Goal: Check status: Check status

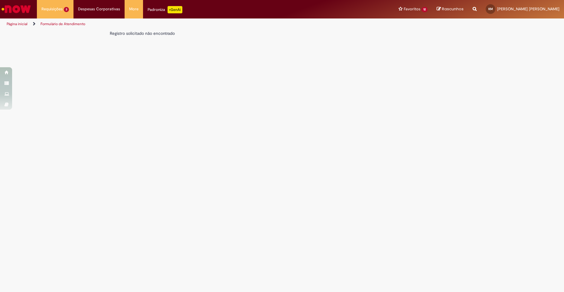
click at [21, 5] on img "Ir para a Homepage" at bounding box center [16, 9] width 31 height 12
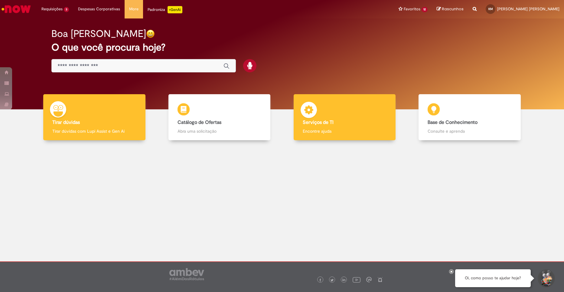
click at [351, 100] on div "Serviços de TI Serviços de TI Encontre ajuda" at bounding box center [345, 117] width 102 height 46
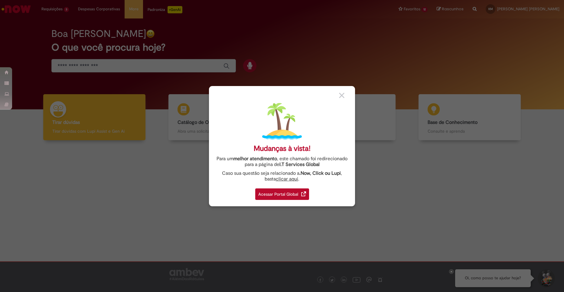
click at [280, 192] on div "Acessar Portal Global" at bounding box center [282, 193] width 54 height 11
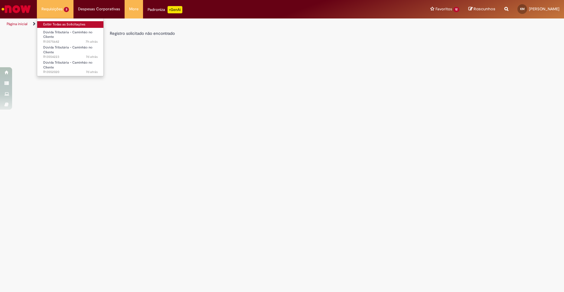
click at [59, 24] on link "Exibir Todas as Solicitações" at bounding box center [70, 24] width 67 height 7
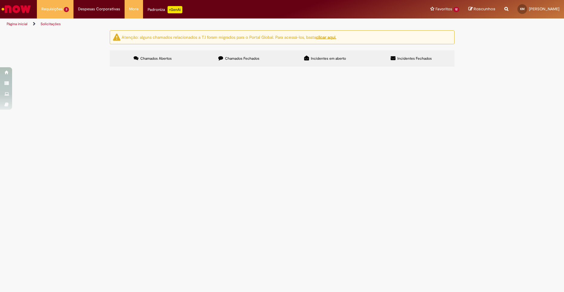
click at [0, 0] on span "R13575642" at bounding box center [0, 0] width 0 height 0
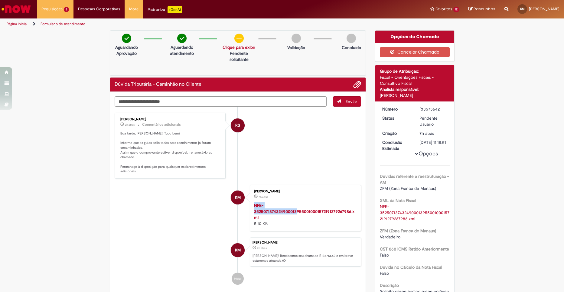
drag, startPoint x: 251, startPoint y: 208, endPoint x: 293, endPoint y: 212, distance: 42.8
click at [293, 212] on div "Karen Vargas Martins 7h atrás 7 horas atrás NFE-3525071374324900013955001000157…" at bounding box center [306, 207] width 108 height 43
drag, startPoint x: 293, startPoint y: 212, endPoint x: 216, endPoint y: 223, distance: 78.2
click at [205, 225] on li "KM Karen Vargas Martins 7h atrás 7 horas atrás NFE-3525071374324900013955001000…" at bounding box center [238, 208] width 247 height 47
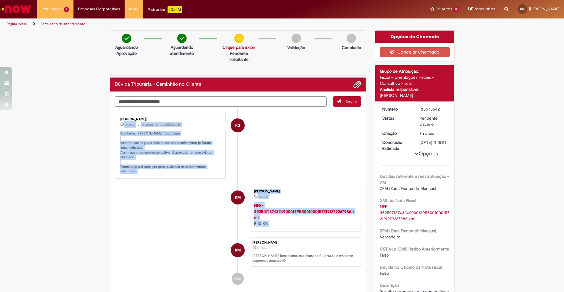
click at [154, 233] on ul "RS Rafael SoaresDaSilva 2h atrás 2 horas atrás Comentários adicionais Boa tarde…" at bounding box center [238, 198] width 247 height 184
drag, startPoint x: 151, startPoint y: 232, endPoint x: 165, endPoint y: 228, distance: 14.8
click at [152, 232] on ul "RS Rafael SoaresDaSilva 2h atrás 2 horas atrás Comentários adicionais Boa tarde…" at bounding box center [238, 198] width 247 height 184
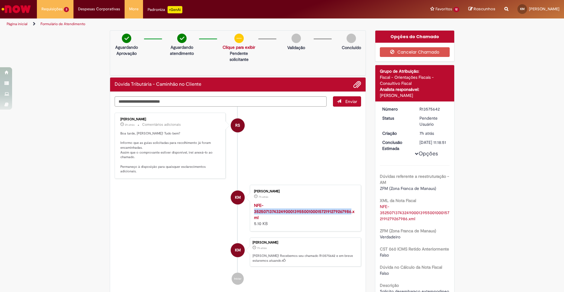
drag, startPoint x: 261, startPoint y: 211, endPoint x: 348, endPoint y: 214, distance: 86.9
click at [348, 214] on div "Karen Vargas Martins 7h atrás 7 horas atrás NFE-3525071374324900013955001000157…" at bounding box center [305, 208] width 111 height 47
copy strong "35250713743249000139550010001572191279267986"
